Goal: Find specific page/section: Find specific page/section

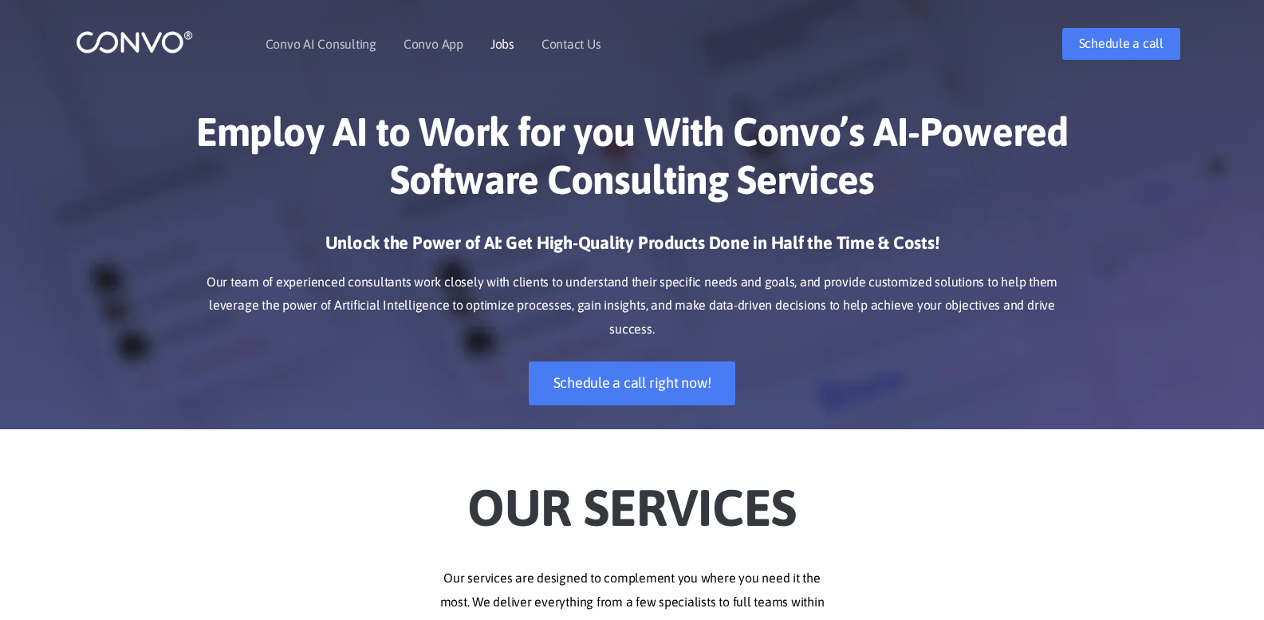
click at [500, 42] on link "Jobs" at bounding box center [503, 43] width 24 height 13
click at [501, 43] on link "Jobs" at bounding box center [503, 43] width 24 height 13
click at [500, 49] on link "Jobs" at bounding box center [503, 43] width 24 height 13
